Goal: Transaction & Acquisition: Purchase product/service

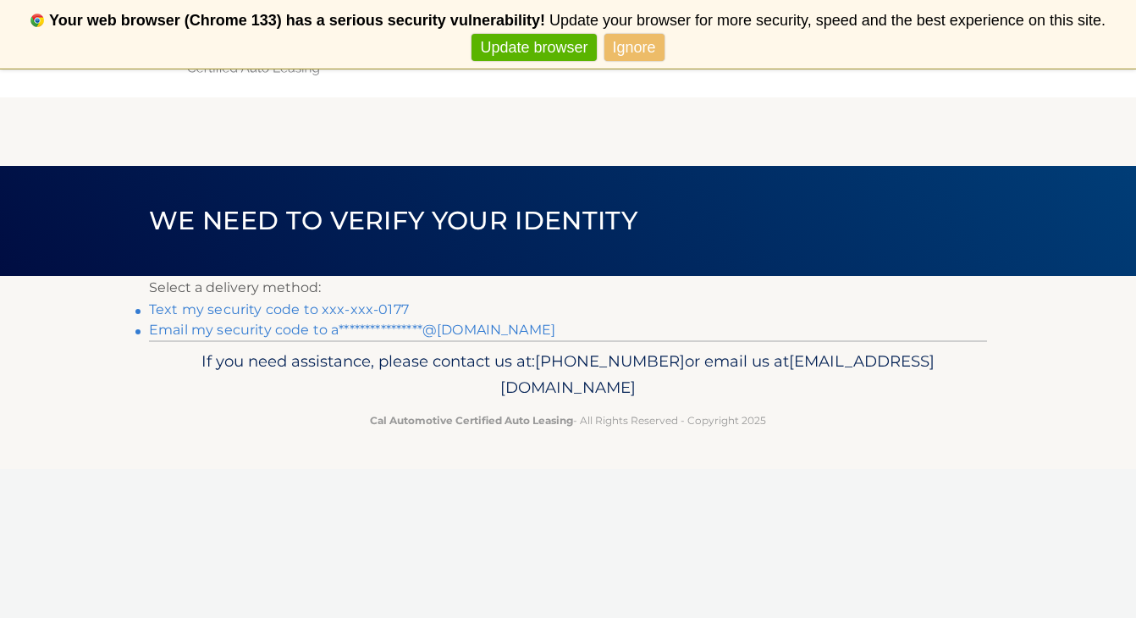
click at [297, 331] on link "**********" at bounding box center [352, 330] width 406 height 16
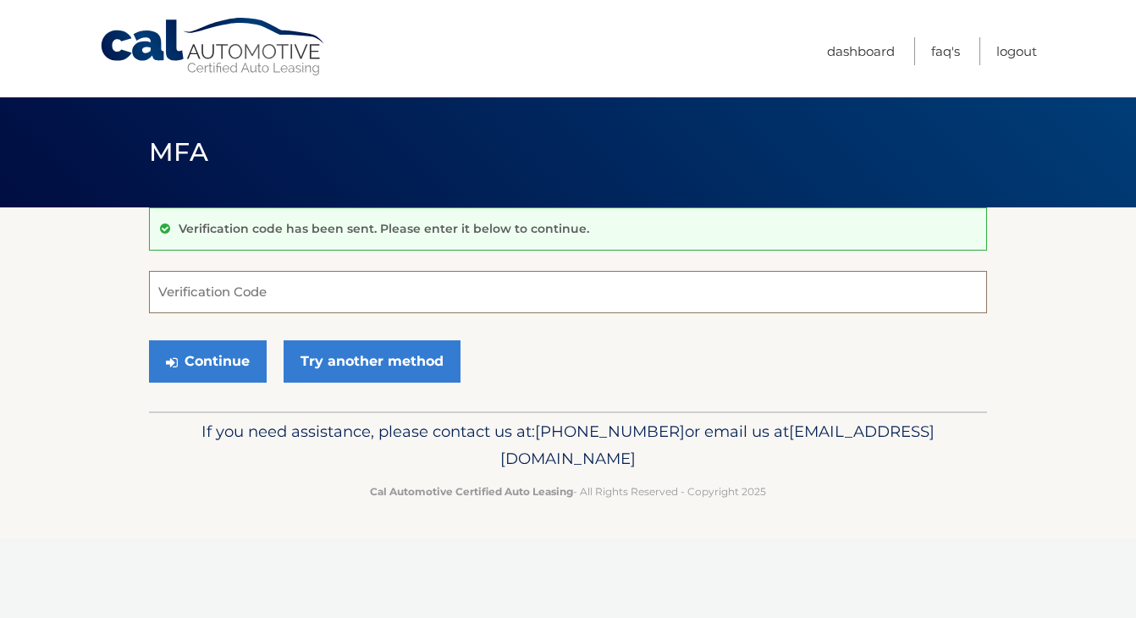
click at [252, 302] on input "Verification Code" at bounding box center [568, 292] width 838 height 42
type input "088117"
click at [229, 387] on div "Continue Try another method" at bounding box center [568, 362] width 838 height 58
click at [229, 370] on button "Continue" at bounding box center [208, 361] width 118 height 42
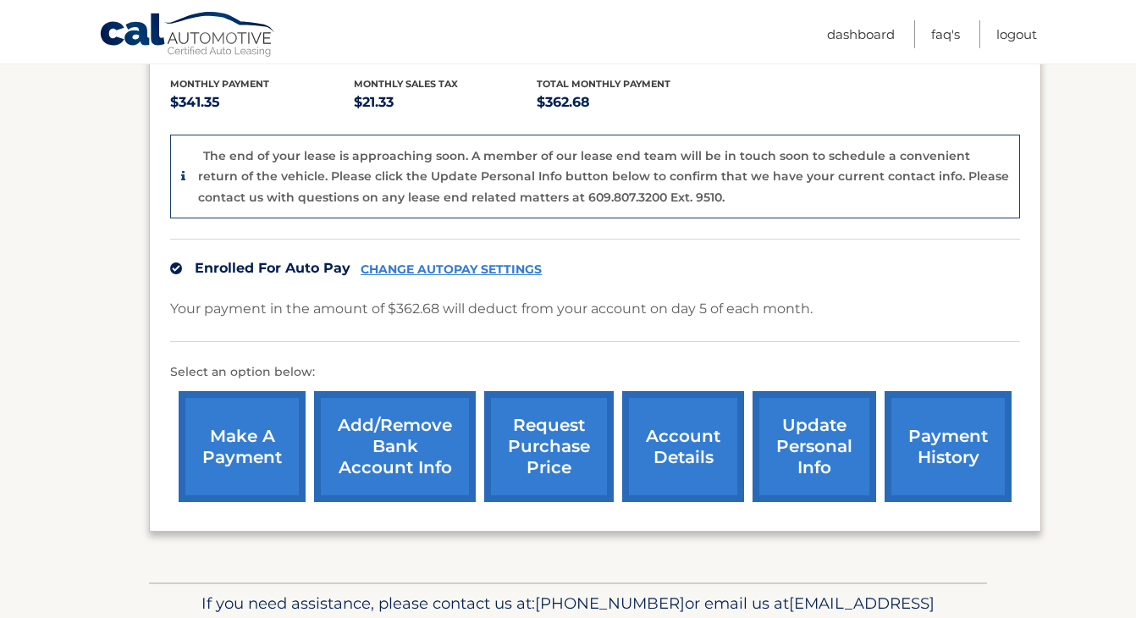
scroll to position [357, 0]
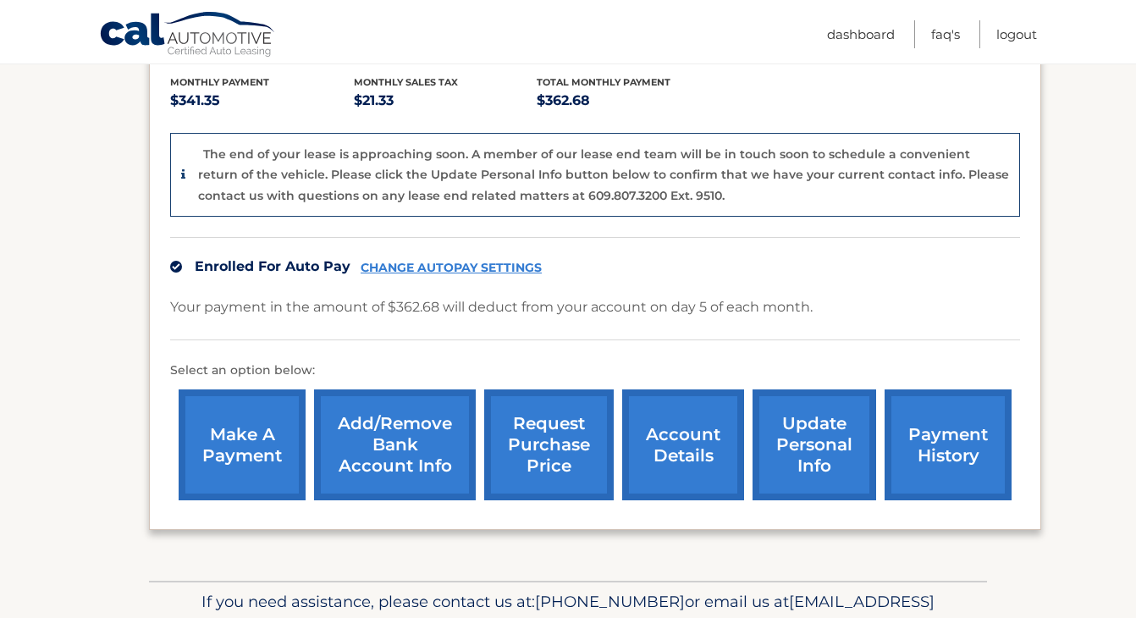
click at [214, 482] on link "make a payment" at bounding box center [242, 444] width 127 height 111
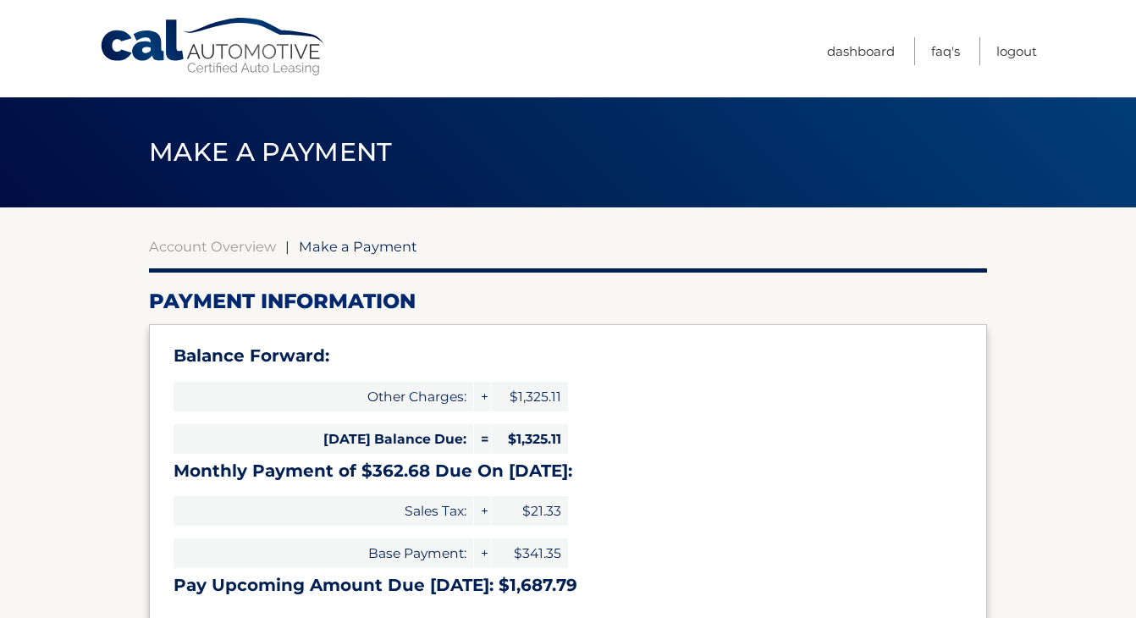
select select "ZDgxNGM1MTEtZTMyMC00YzU3LTk4NzYtZTZjZmRhNzk3ZDAx"
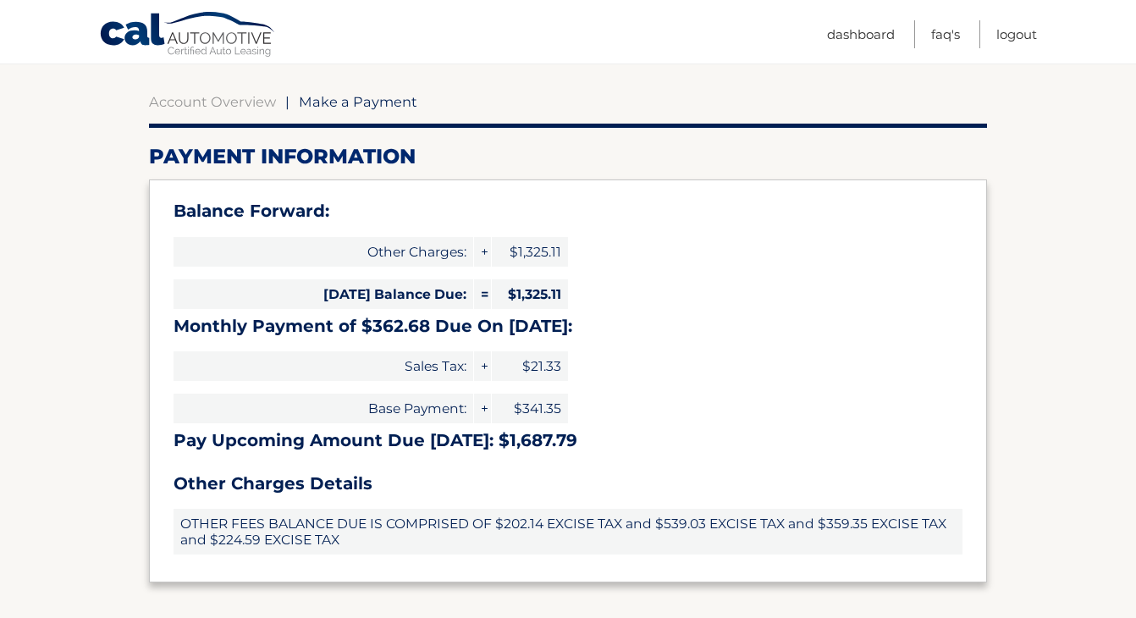
scroll to position [142, 0]
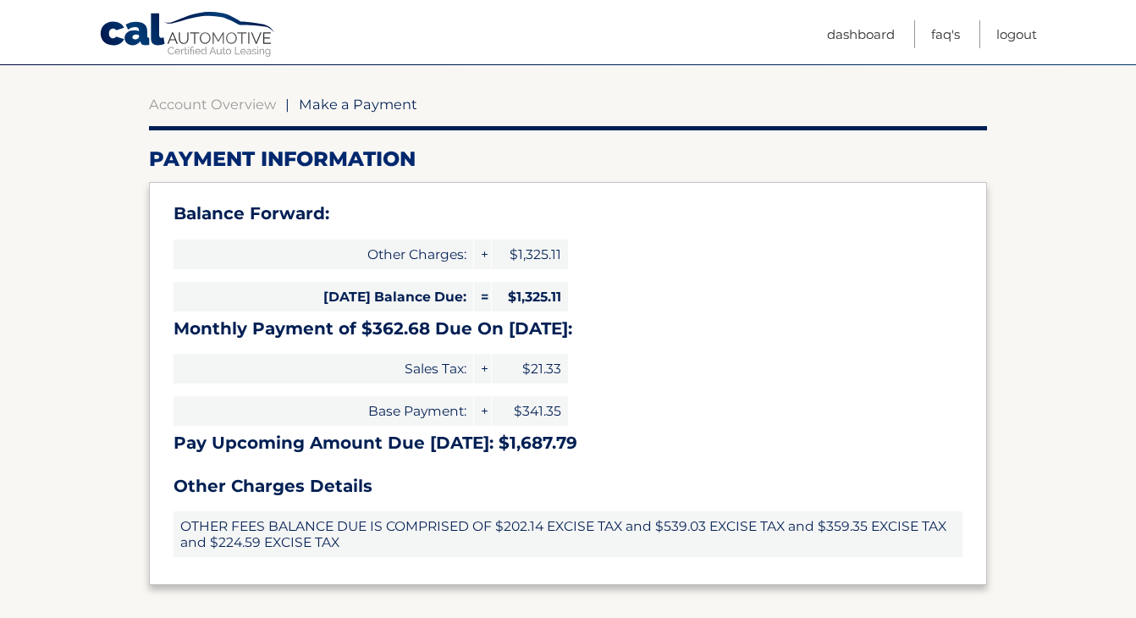
click at [276, 537] on span "OTHER FEES BALANCE DUE IS COMPRISED OF $202.14 EXCISE TAX and $539.03 EXCISE TA…" at bounding box center [568, 534] width 789 height 46
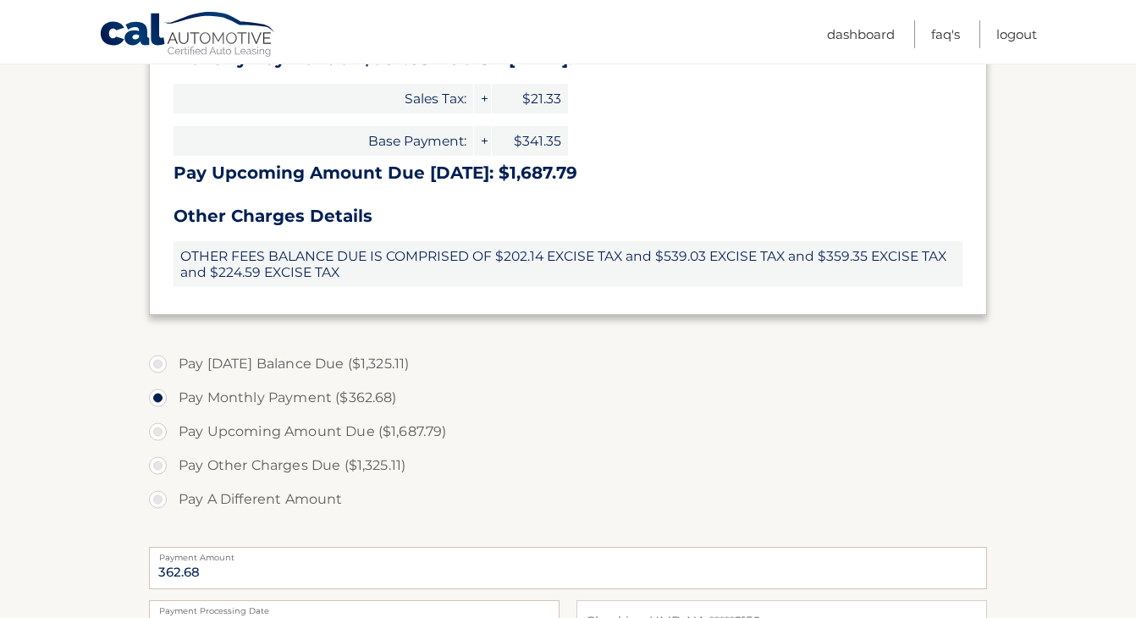
scroll to position [414, 0]
click at [299, 466] on label "Pay Other Charges Due ($1,325.11)" at bounding box center [568, 464] width 838 height 34
click at [173, 466] on input "Pay Other Charges Due ($1,325.11)" at bounding box center [164, 460] width 17 height 27
radio input "true"
type input "1325.11"
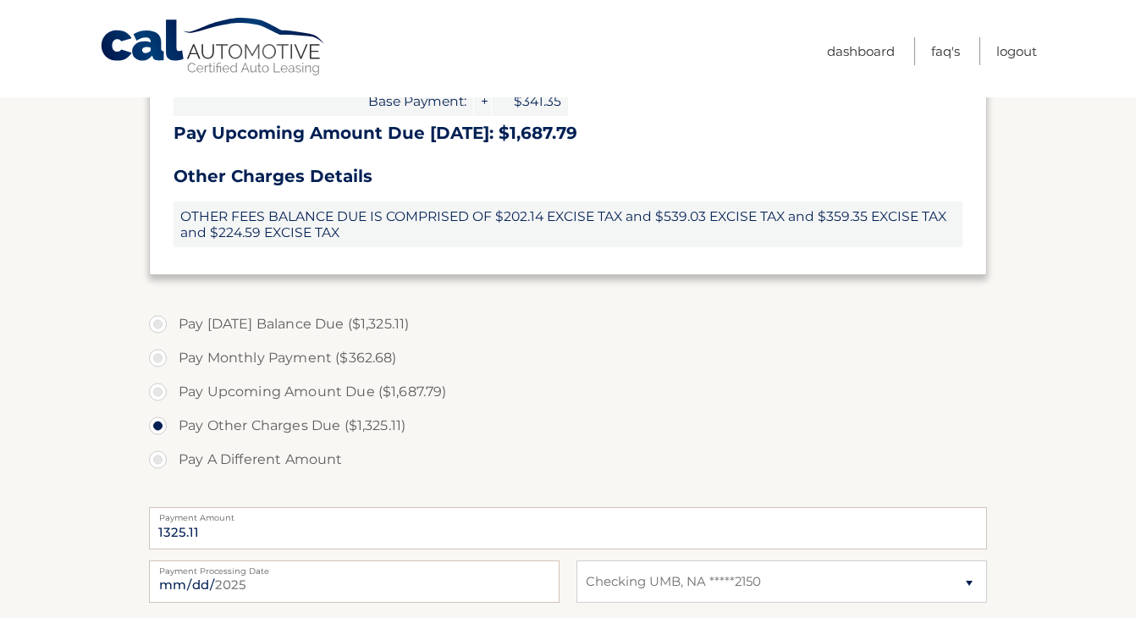
scroll to position [0, 0]
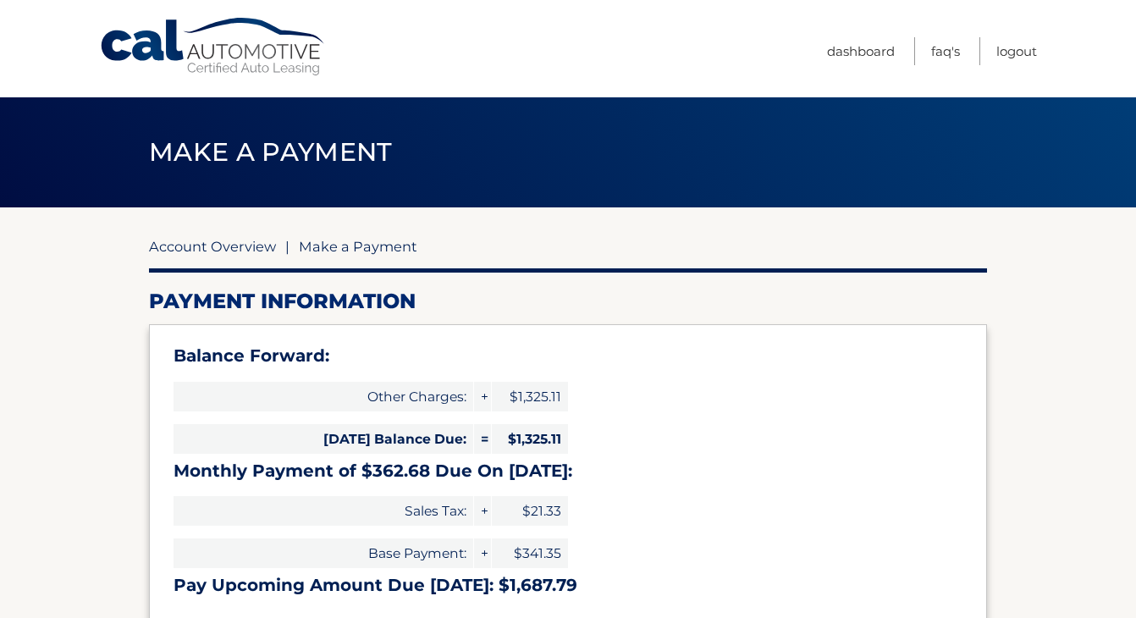
click at [237, 241] on link "Account Overview" at bounding box center [212, 246] width 127 height 17
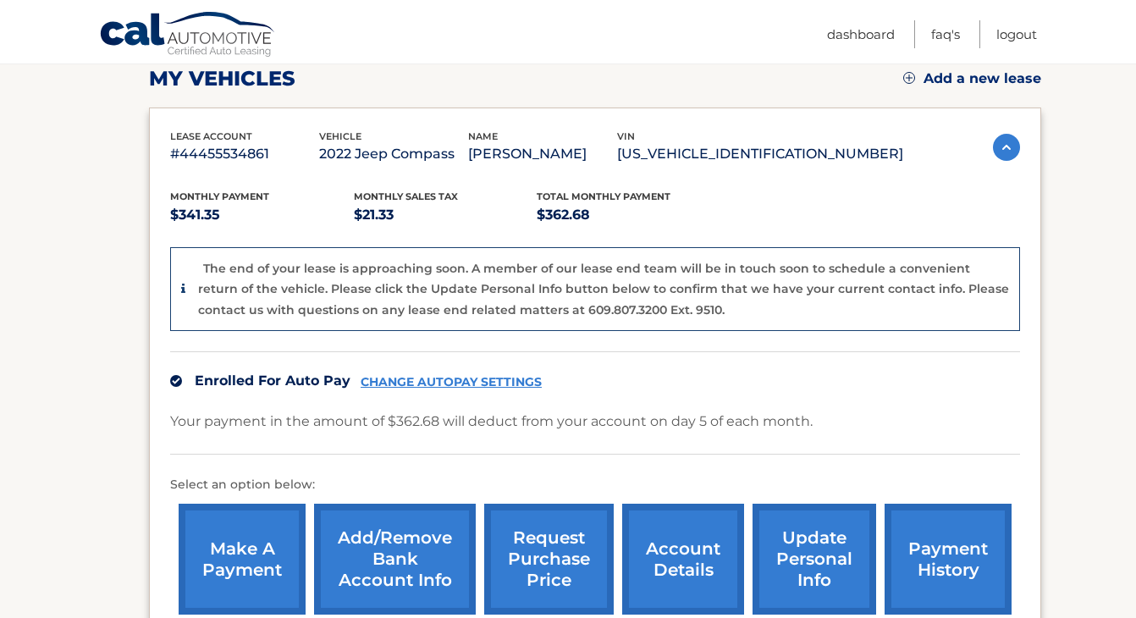
scroll to position [245, 0]
